Goal: Find specific page/section: Find specific page/section

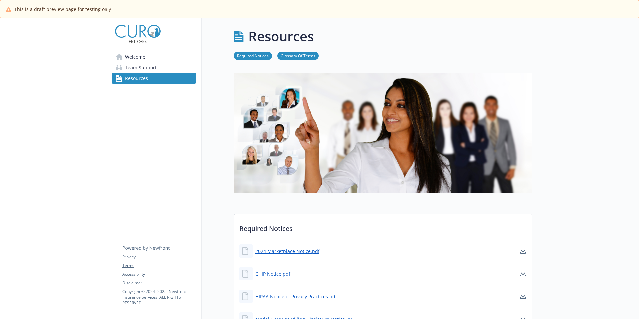
scroll to position [941, 0]
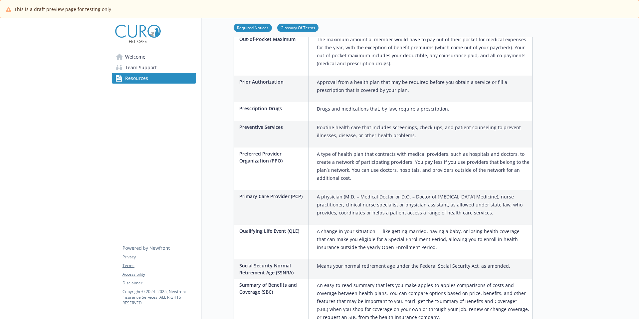
click at [128, 57] on span "Welcome" at bounding box center [135, 57] width 20 height 11
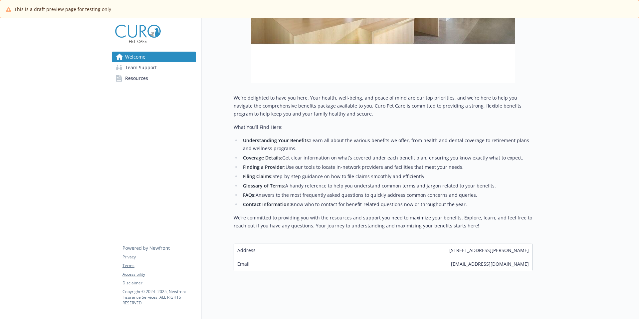
scroll to position [210, 0]
